Goal: Task Accomplishment & Management: Manage account settings

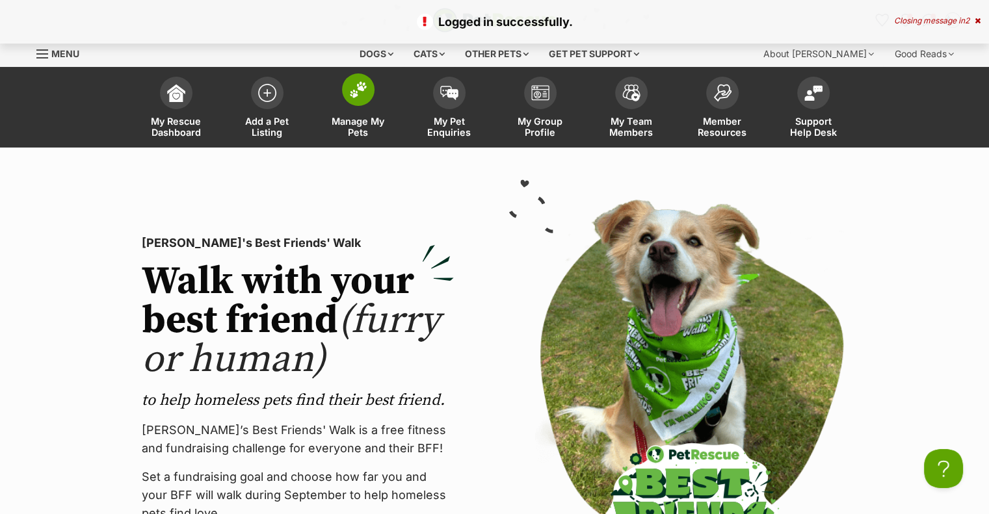
click at [351, 113] on link "Manage My Pets" at bounding box center [358, 108] width 91 height 77
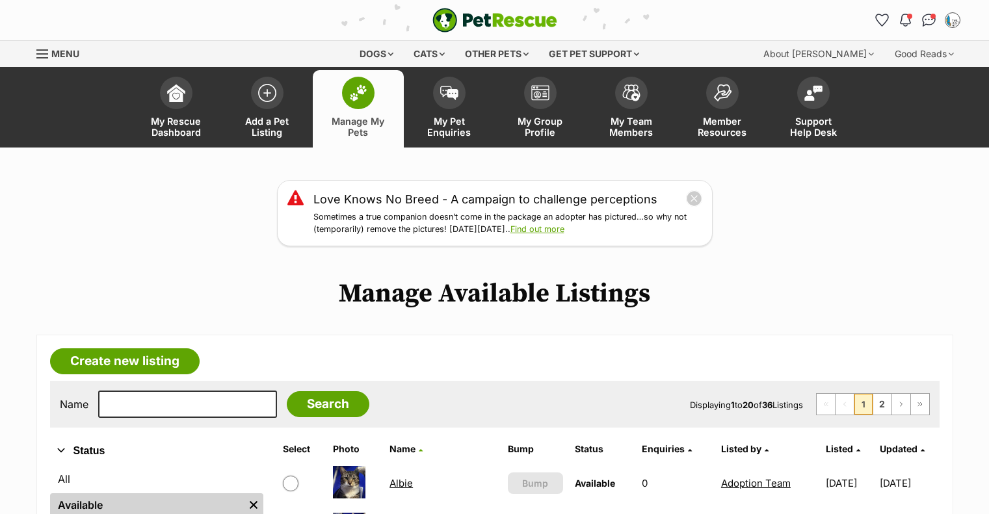
click at [201, 396] on input "text" at bounding box center [187, 404] width 179 height 27
type input "moo"
click at [287, 391] on input "Search" at bounding box center [328, 404] width 83 height 26
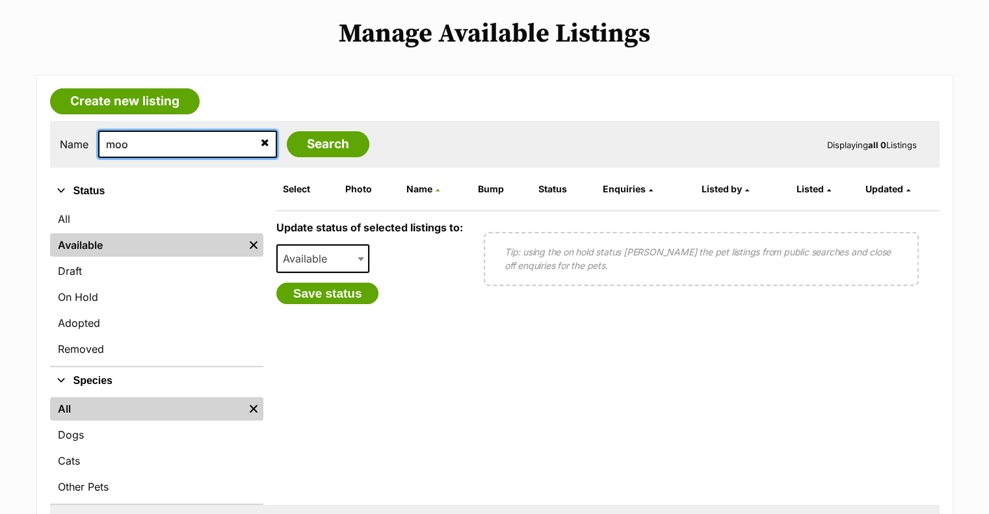
drag, startPoint x: 146, startPoint y: 142, endPoint x: -31, endPoint y: 149, distance: 176.9
click at [0, 149] on html "Skip to main content Log in to favourite this pet Log in Or sign up Search PetR…" at bounding box center [494, 495] width 989 height 1510
type input "nala"
click at [287, 131] on input "Search" at bounding box center [328, 144] width 83 height 26
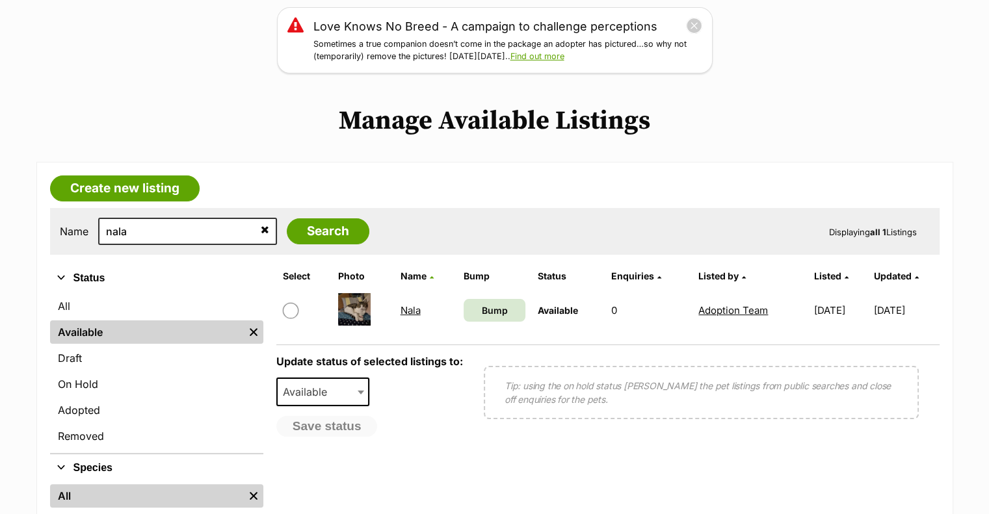
scroll to position [195, 0]
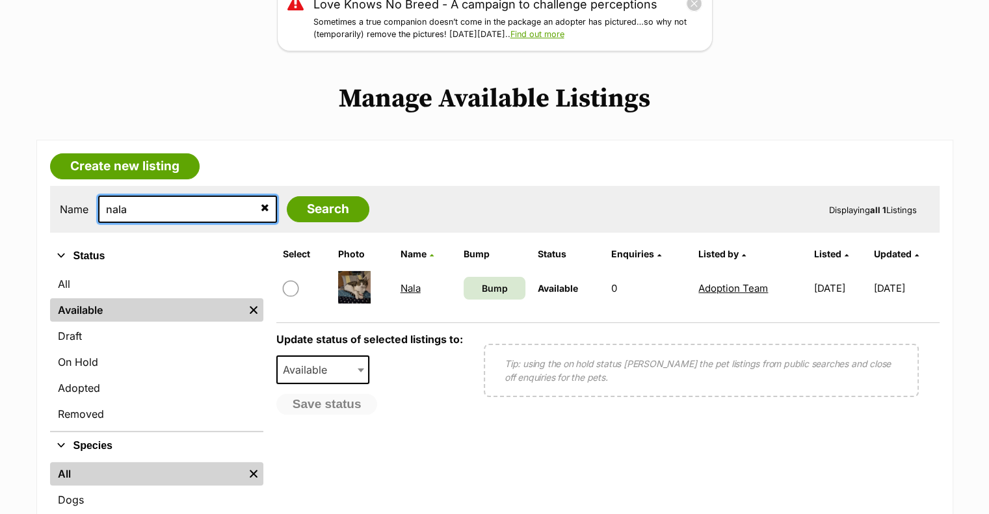
drag, startPoint x: 156, startPoint y: 213, endPoint x: -47, endPoint y: 209, distance: 203.4
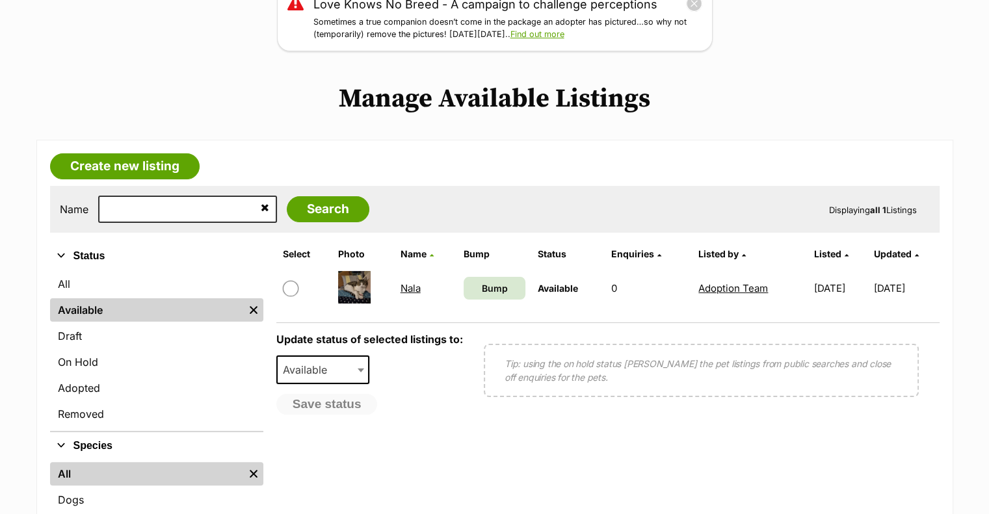
click at [161, 224] on div "Name Search Displaying all 1 Listings" at bounding box center [494, 209] width 889 height 47
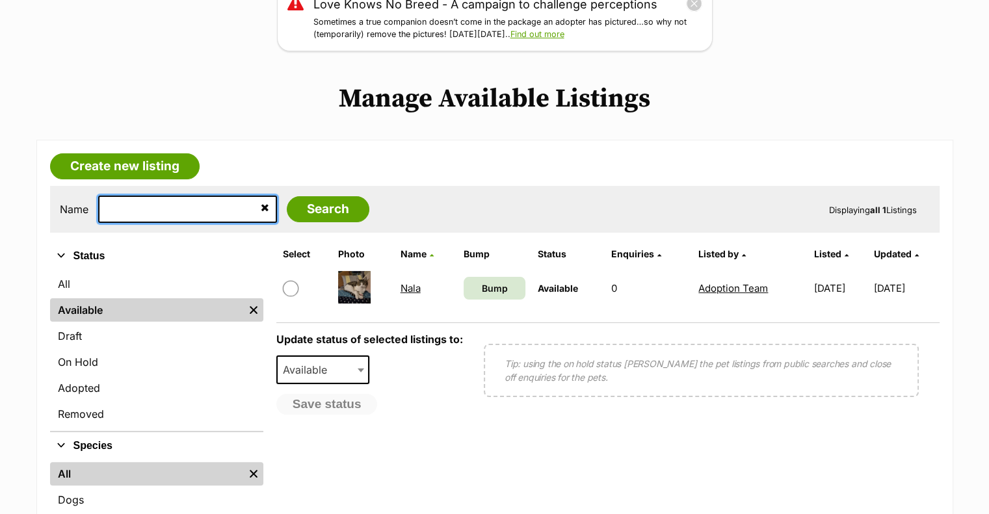
click at [162, 216] on input "text" at bounding box center [187, 209] width 179 height 27
type input "moo"
click at [287, 196] on input "Search" at bounding box center [328, 209] width 83 height 26
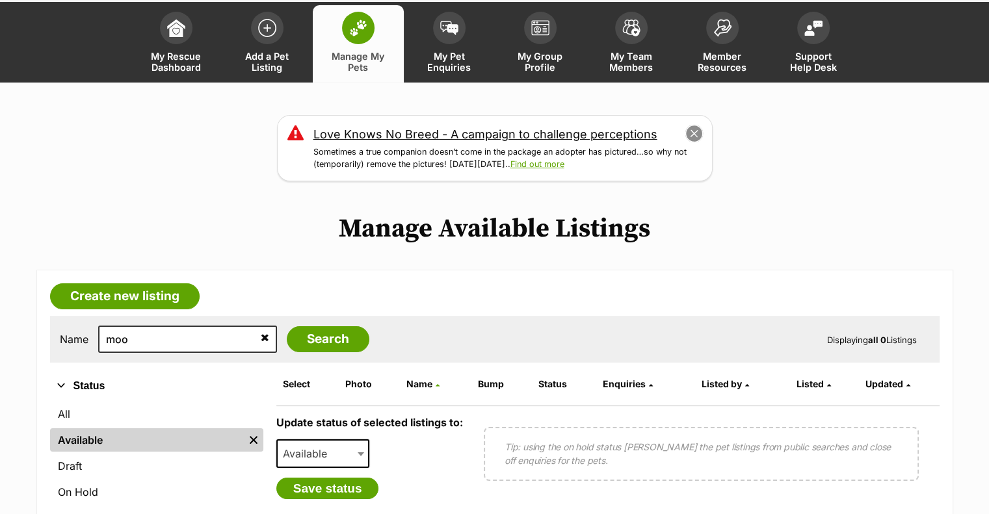
click at [697, 135] on button "close" at bounding box center [693, 134] width 18 height 18
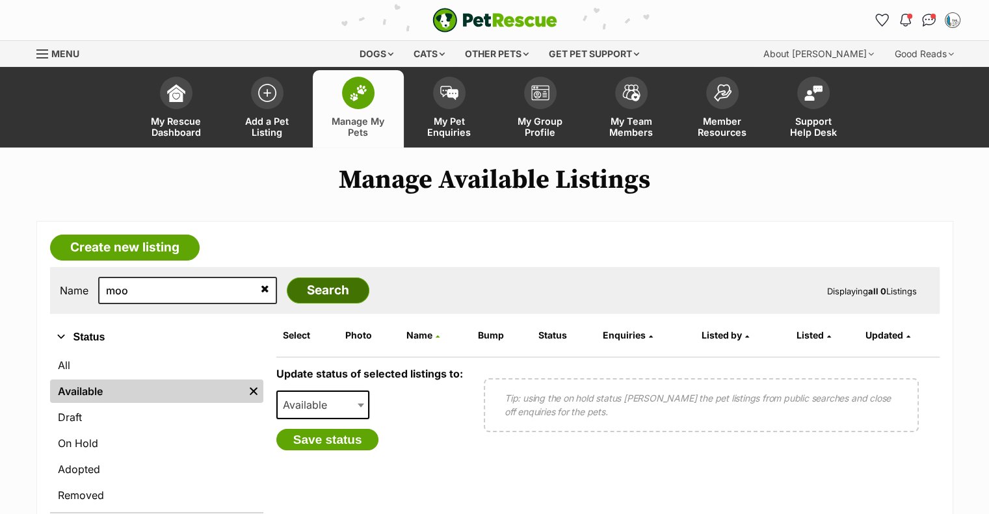
click at [289, 285] on input "Search" at bounding box center [328, 291] width 83 height 26
click at [333, 291] on input "Search" at bounding box center [328, 291] width 83 height 26
click at [320, 292] on input "Search" at bounding box center [328, 291] width 83 height 26
click at [309, 291] on input "Search" at bounding box center [328, 291] width 83 height 26
drag, startPoint x: 257, startPoint y: 282, endPoint x: 277, endPoint y: 281, distance: 19.5
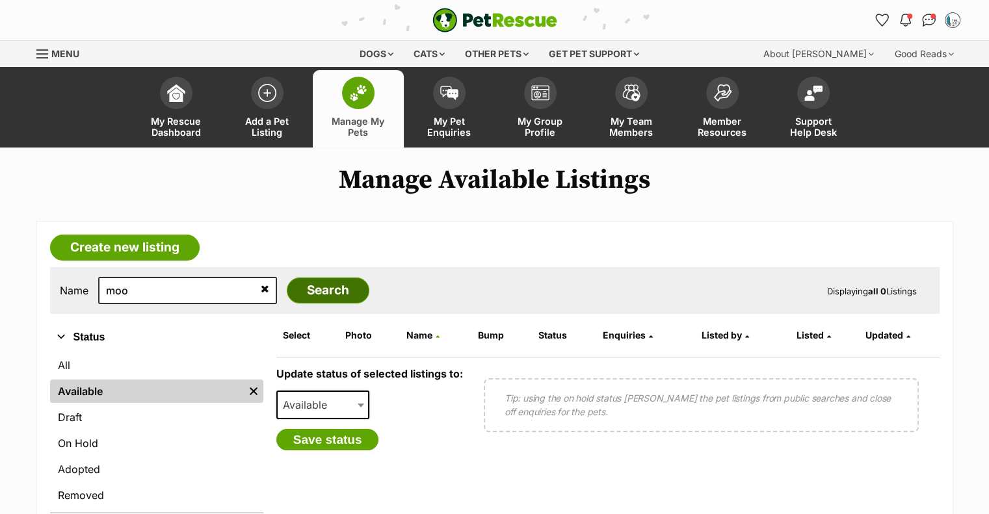
click at [271, 282] on div "Name moo Search" at bounding box center [214, 290] width 309 height 27
click at [287, 281] on input "Search" at bounding box center [328, 291] width 83 height 26
click at [315, 296] on input "Search" at bounding box center [328, 291] width 83 height 26
click at [287, 295] on input "Search" at bounding box center [328, 291] width 83 height 26
click at [305, 286] on input "Search" at bounding box center [328, 291] width 83 height 26
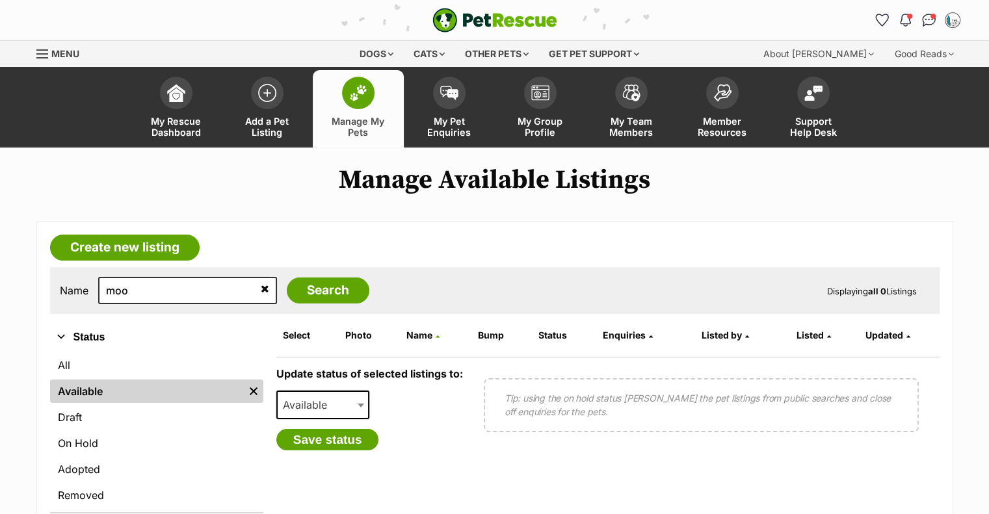
click at [316, 277] on div "Name moo Search" at bounding box center [214, 290] width 309 height 27
click at [313, 283] on input "Search" at bounding box center [328, 291] width 83 height 26
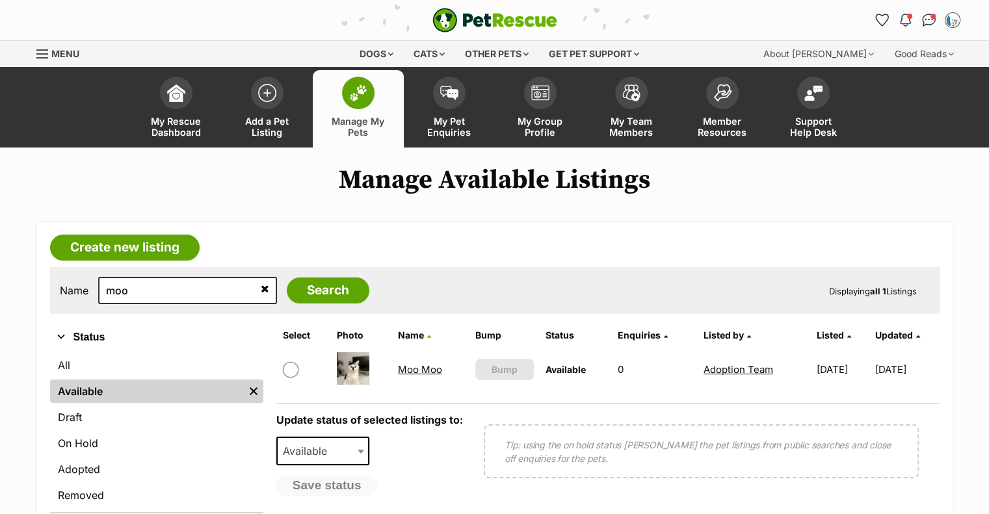
click at [402, 364] on link "Moo Moo" at bounding box center [420, 369] width 44 height 12
